Goal: Task Accomplishment & Management: Manage account settings

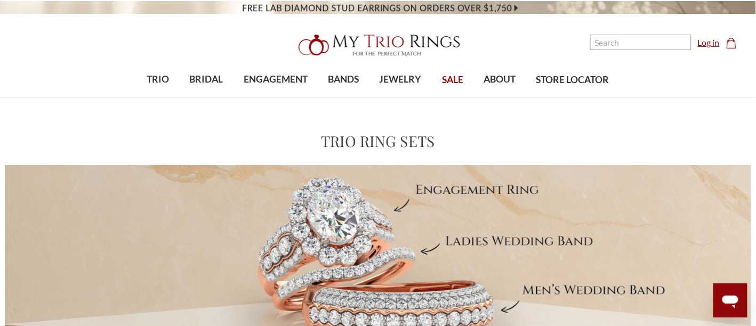
click at [701, 44] on link "Log in" at bounding box center [709, 42] width 22 height 13
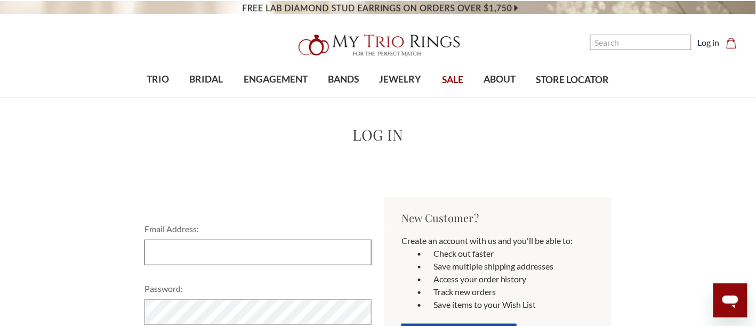
click at [276, 252] on input "Email Address:" at bounding box center [257, 253] width 227 height 26
click at [669, 196] on div "Home Login Log in Email Address: Password: Sign in Forgot your password? New Cu…" at bounding box center [378, 253] width 756 height 259
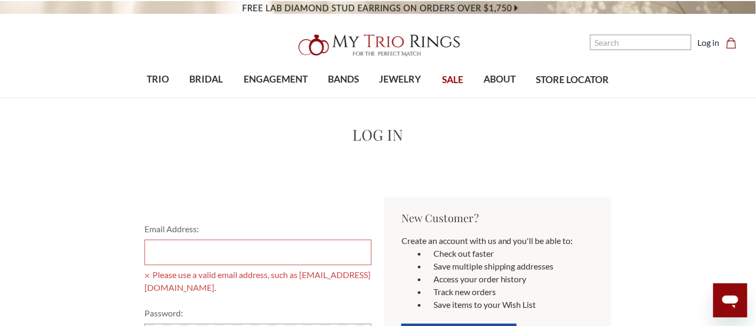
click at [259, 254] on input "Email Address:" at bounding box center [257, 253] width 227 height 26
type input "bknexar@aol.com"
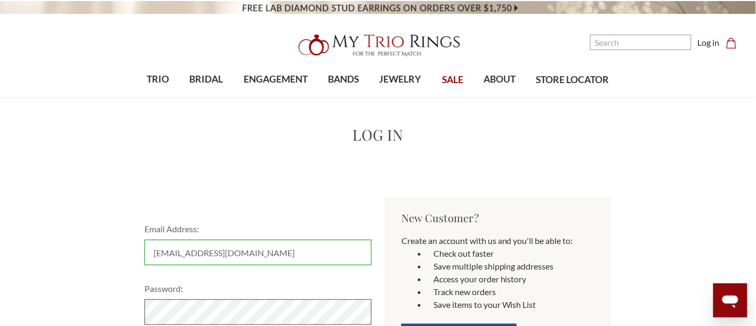
scroll to position [111, 0]
